Goal: Use online tool/utility: Utilize a website feature to perform a specific function

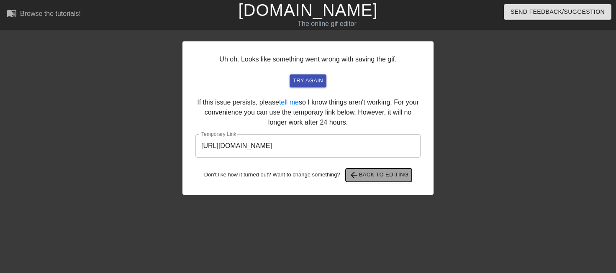
click at [368, 180] on button "arrow_back Back to Editing" at bounding box center [378, 175] width 66 height 13
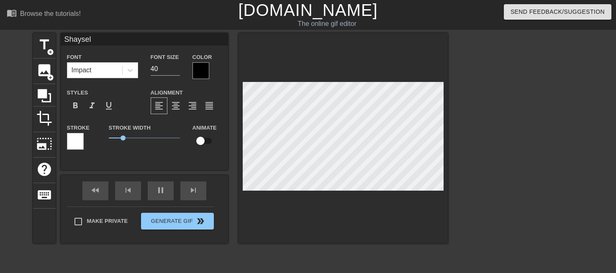
scroll to position [1, 2]
type input "0"
type textarea "0"
type input "00"
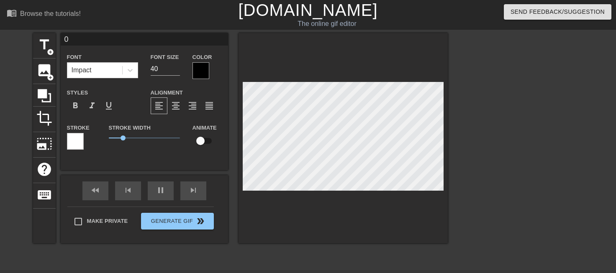
type textarea "00"
type input "006"
type textarea "006"
type input "0"
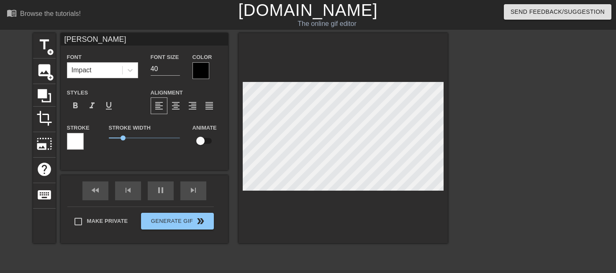
type textarea "0"
type input "07"
type textarea "07"
type input "077"
type textarea "077"
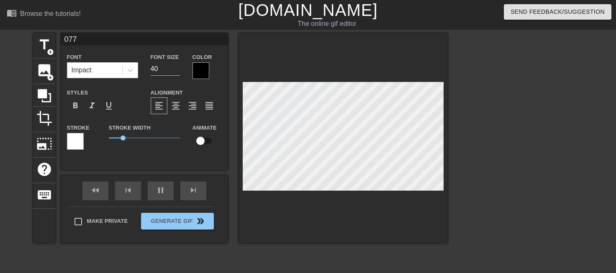
type input "Being broke"
type input "R"
type textarea "R"
type input "Ro"
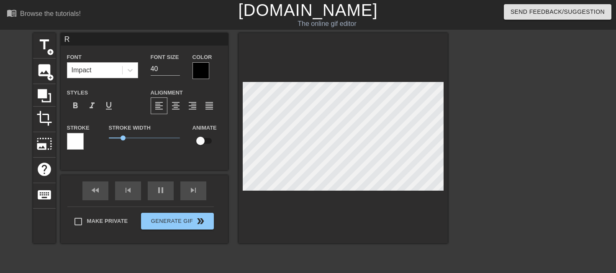
type textarea "Ro"
type input "[PERSON_NAME]"
type textarea "[PERSON_NAME]"
type input "[PERSON_NAME]"
type textarea "[PERSON_NAME]"
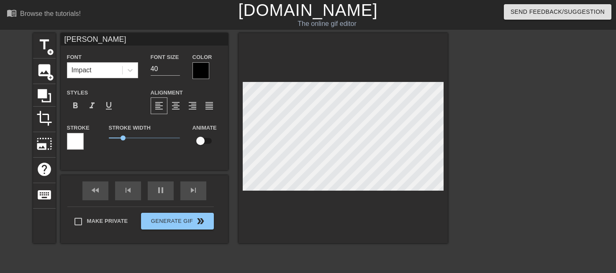
type input "[PERSON_NAME]"
type textarea "[PERSON_NAME]"
type input "[PERSON_NAME]"
type textarea "[PERSON_NAME]"
type input "[PERSON_NAME]"
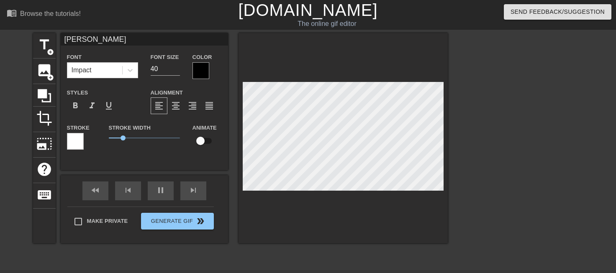
type textarea "[PERSON_NAME]"
type input "[PERSON_NAME]"
type textarea "[PERSON_NAME]"
type input "[PERSON_NAME]"
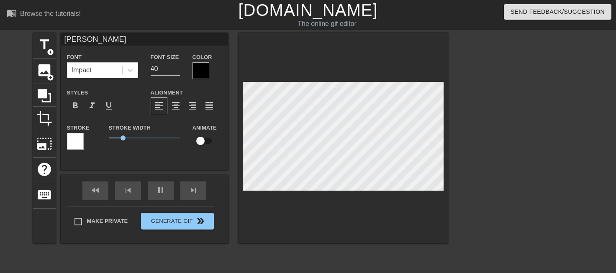
type textarea "[PERSON_NAME]"
type input "[PERSON_NAME]"
type textarea "[PERSON_NAME]"
type input "[PERSON_NAME]"
type textarea "[PERSON_NAME]"
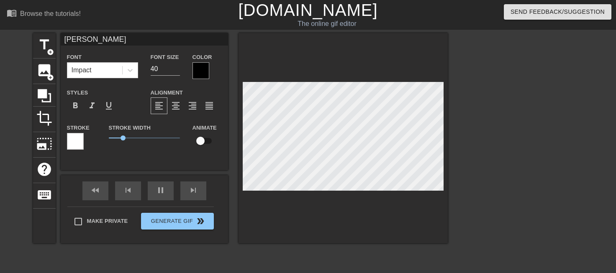
type input "[PERSON_NAME]"
type textarea "[PERSON_NAME]"
type input "[PERSON_NAME] Aloni0"
type textarea "[PERSON_NAME] 0"
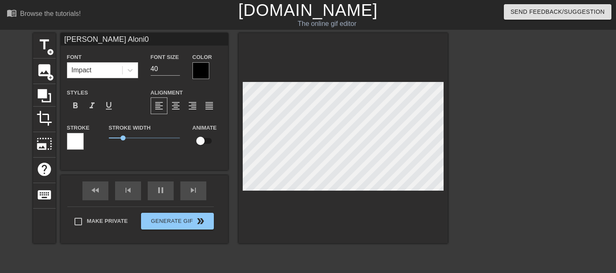
type input "[PERSON_NAME] Aloni00"
type textarea "[PERSON_NAME] 00"
type input "[PERSON_NAME] Aloni006"
type textarea "[PERSON_NAME] 006"
type input "[PERSON_NAME] Aloni006/"
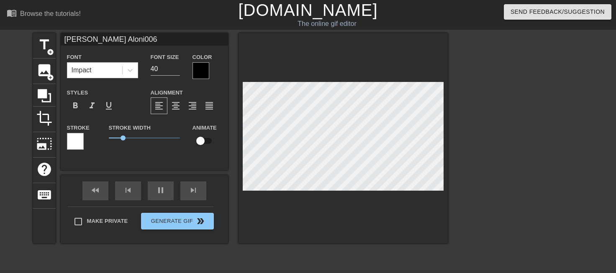
type textarea "[PERSON_NAME] 006/"
type input "[PERSON_NAME] Aloni006/0"
type textarea "[PERSON_NAME] 006/0"
type input "[PERSON_NAME] Aloni006/07"
type textarea "[PERSON_NAME] 006/07"
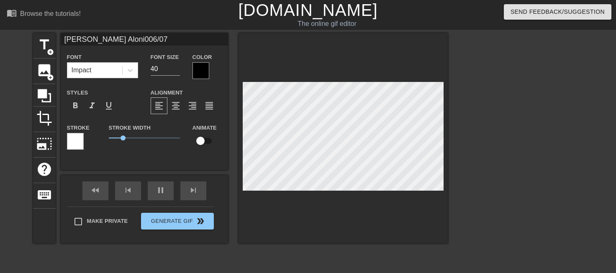
type input "[PERSON_NAME] Aloni006/077"
type textarea "[PERSON_NAME] 006/077"
type input "[PERSON_NAME] Aloni006/077/"
type textarea "[PERSON_NAME] 006/077/"
type input "[PERSON_NAME] Aloni006/077/0"
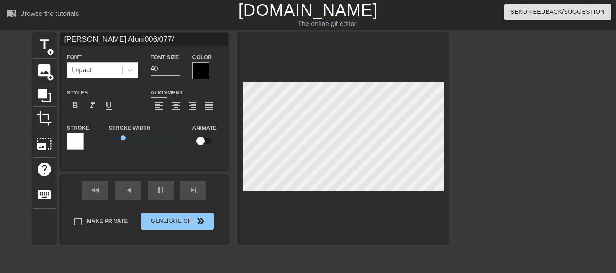
type textarea "[PERSON_NAME] 006/077/0"
type input "[PERSON_NAME] Aloni006/077/07"
type textarea "[PERSON_NAME] 006/077/07"
type input "[PERSON_NAME] Aloni006/077/079"
type textarea "[PERSON_NAME] 006/077/079"
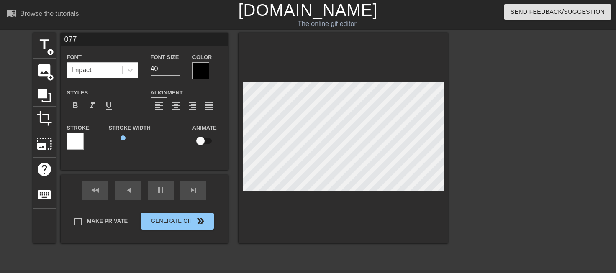
scroll to position [1, 1]
type input "[PERSON_NAME] Aloni006/077/079"
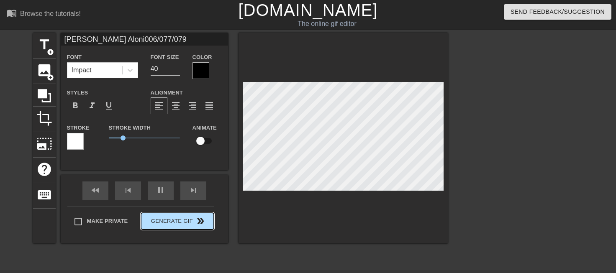
click at [201, 220] on div "Make Private Generate Gif double_arrow" at bounding box center [140, 223] width 146 height 33
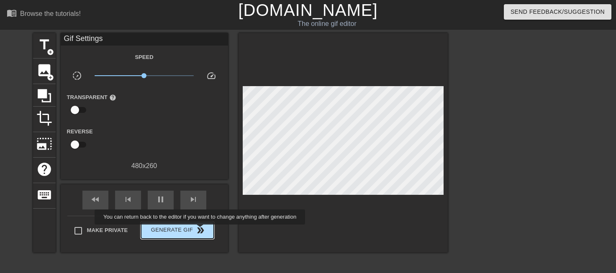
click at [201, 230] on span "double_arrow" at bounding box center [200, 230] width 10 height 10
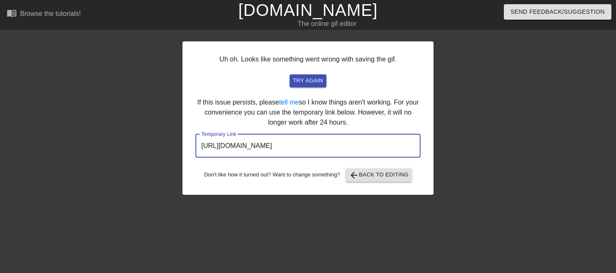
drag, startPoint x: 387, startPoint y: 145, endPoint x: 380, endPoint y: 145, distance: 7.1
click at [386, 145] on input "[URL][DOMAIN_NAME]" at bounding box center [307, 145] width 225 height 23
